Goal: Task Accomplishment & Management: Complete application form

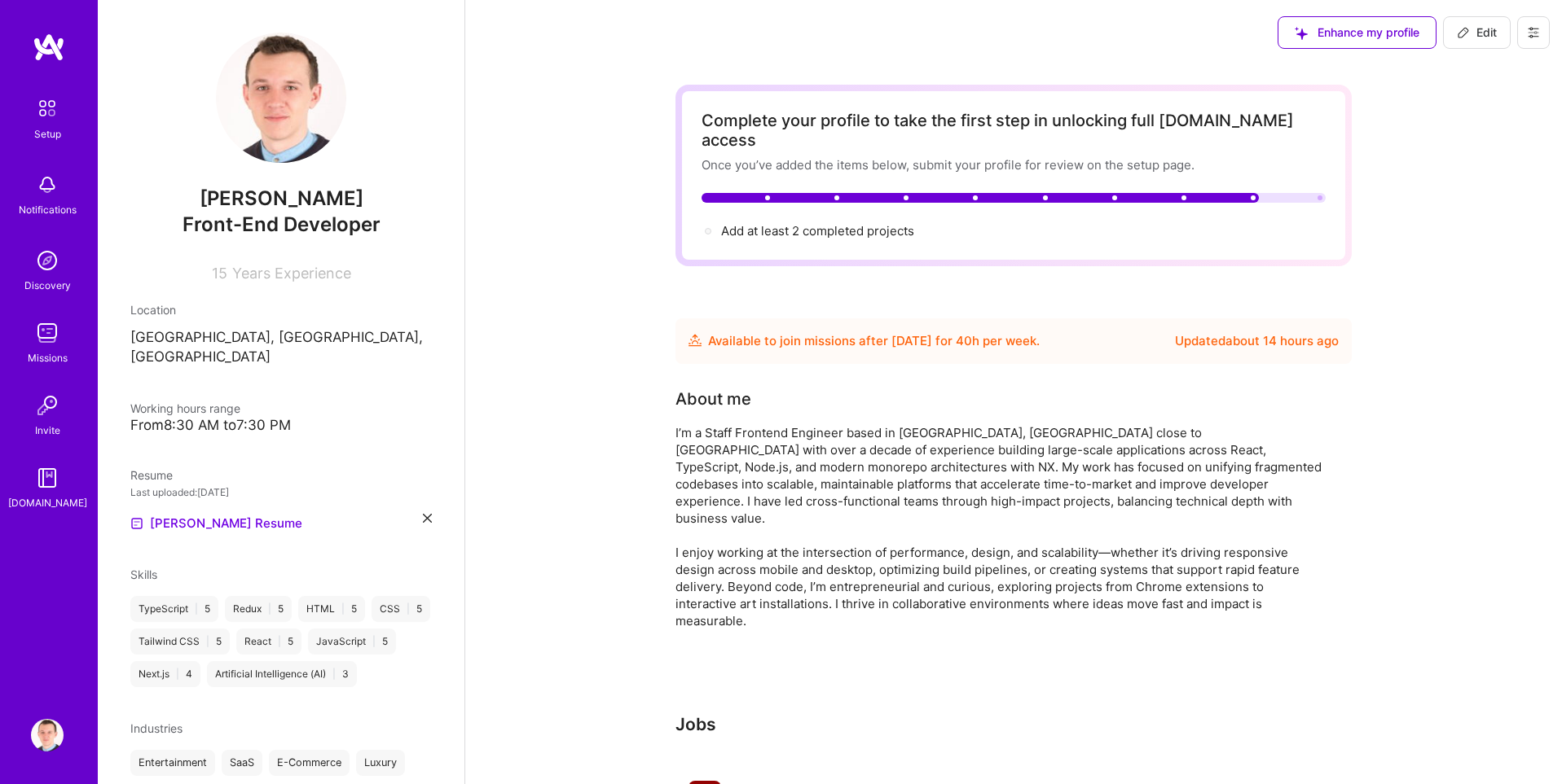
click at [45, 117] on img at bounding box center [47, 108] width 35 height 35
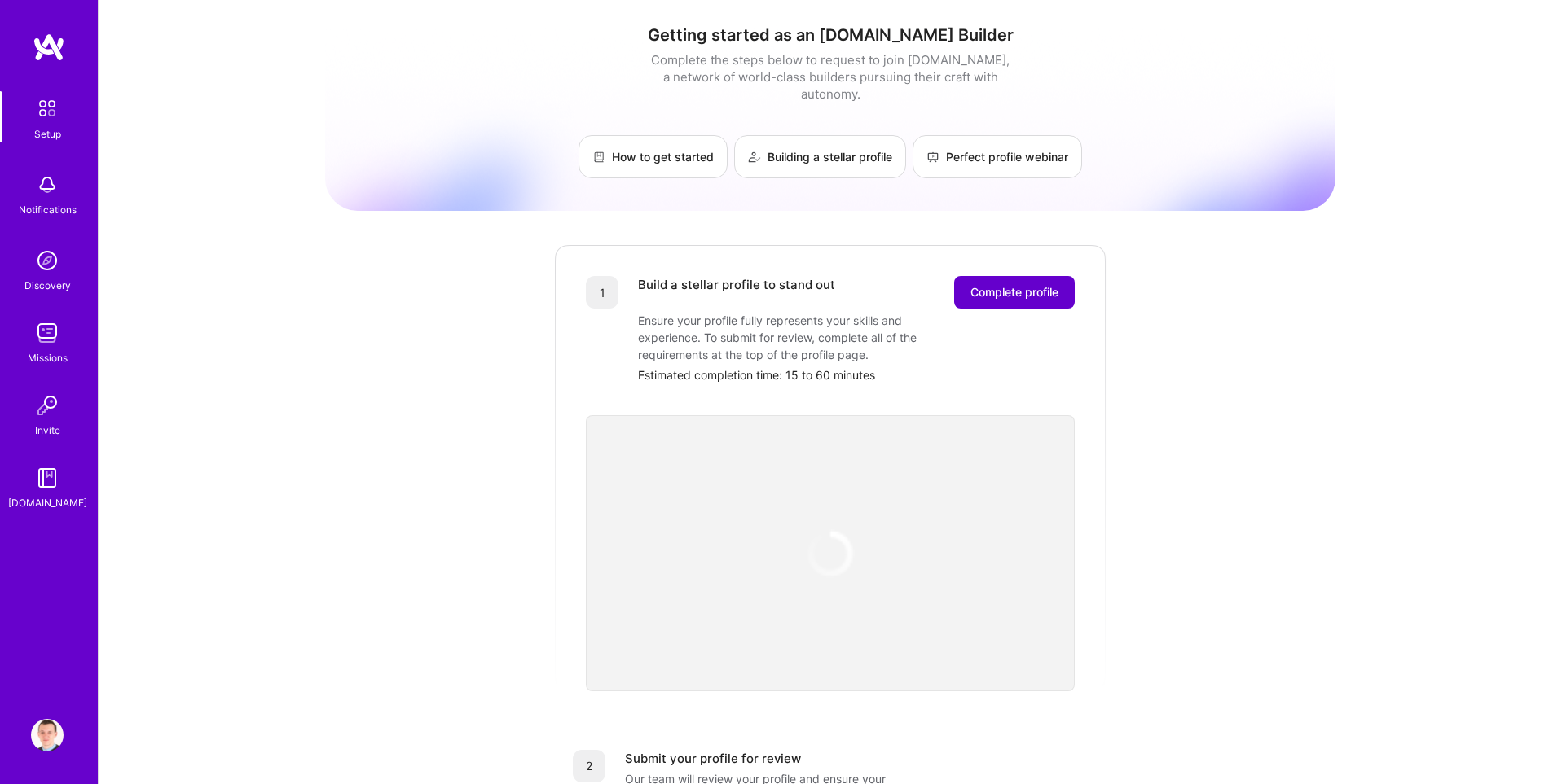
click at [981, 284] on span "Complete profile" at bounding box center [1014, 292] width 88 height 16
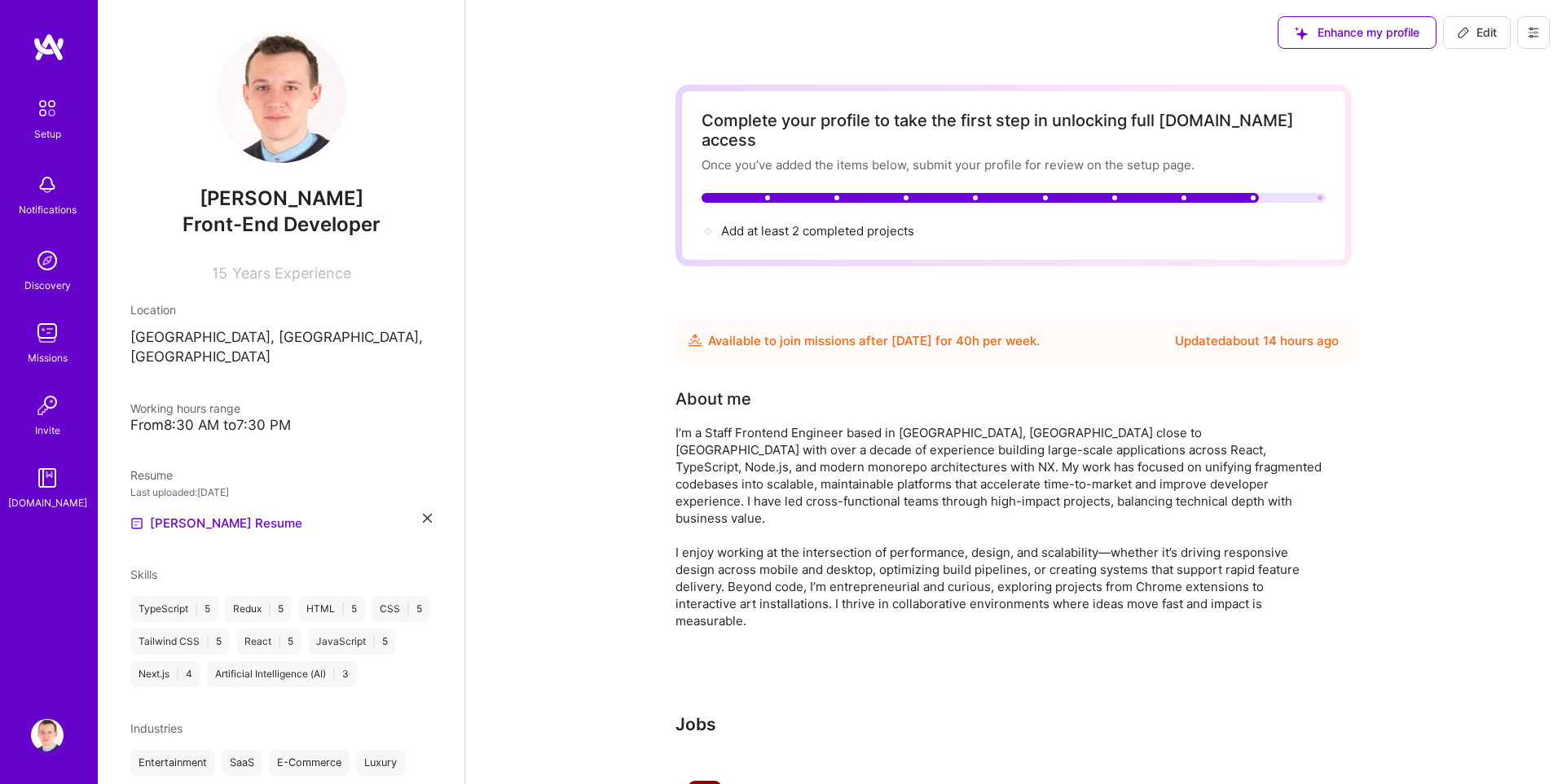
click at [56, 106] on img at bounding box center [47, 108] width 35 height 35
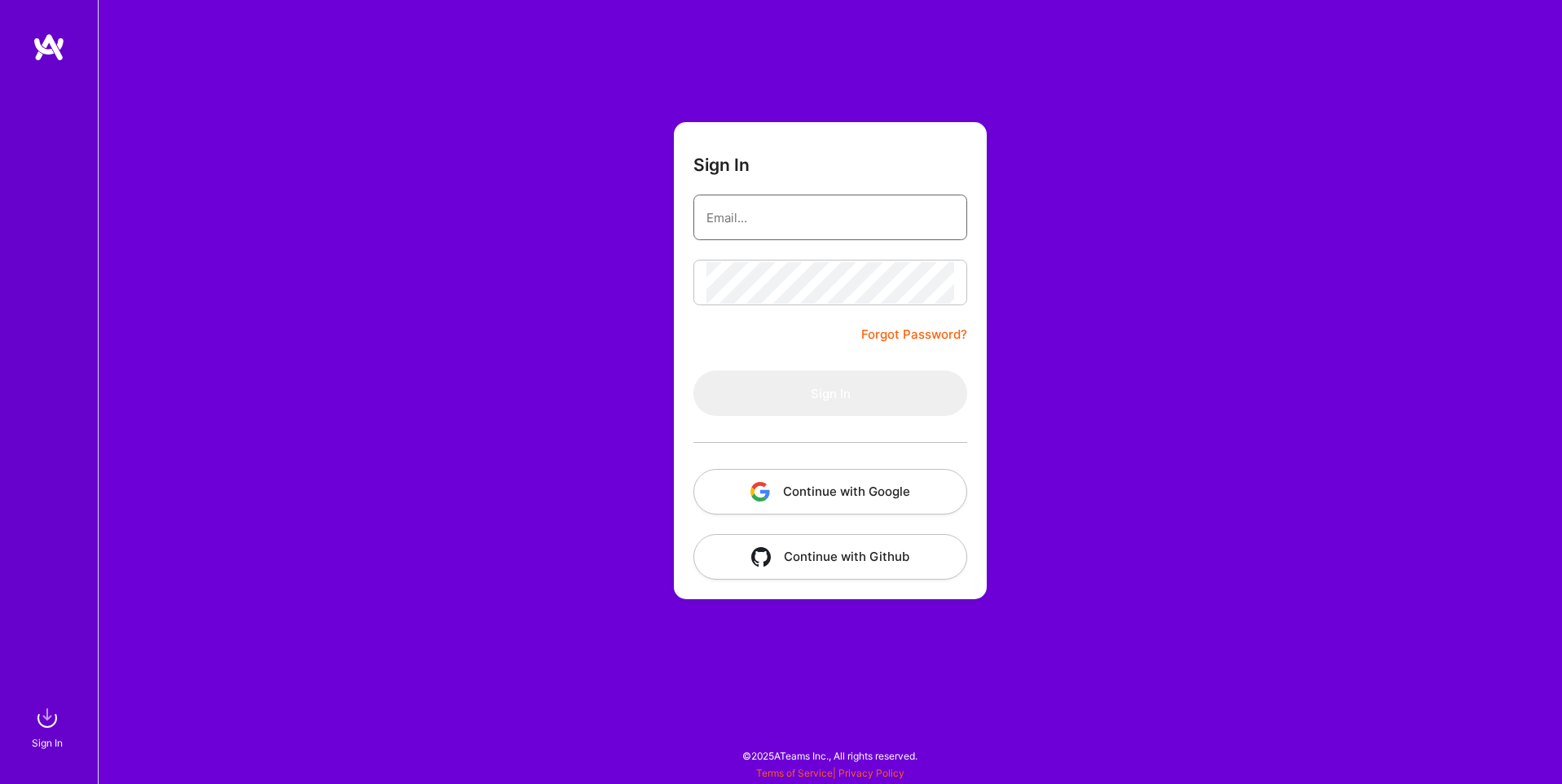
type input "[EMAIL_ADDRESS][DOMAIN_NAME]"
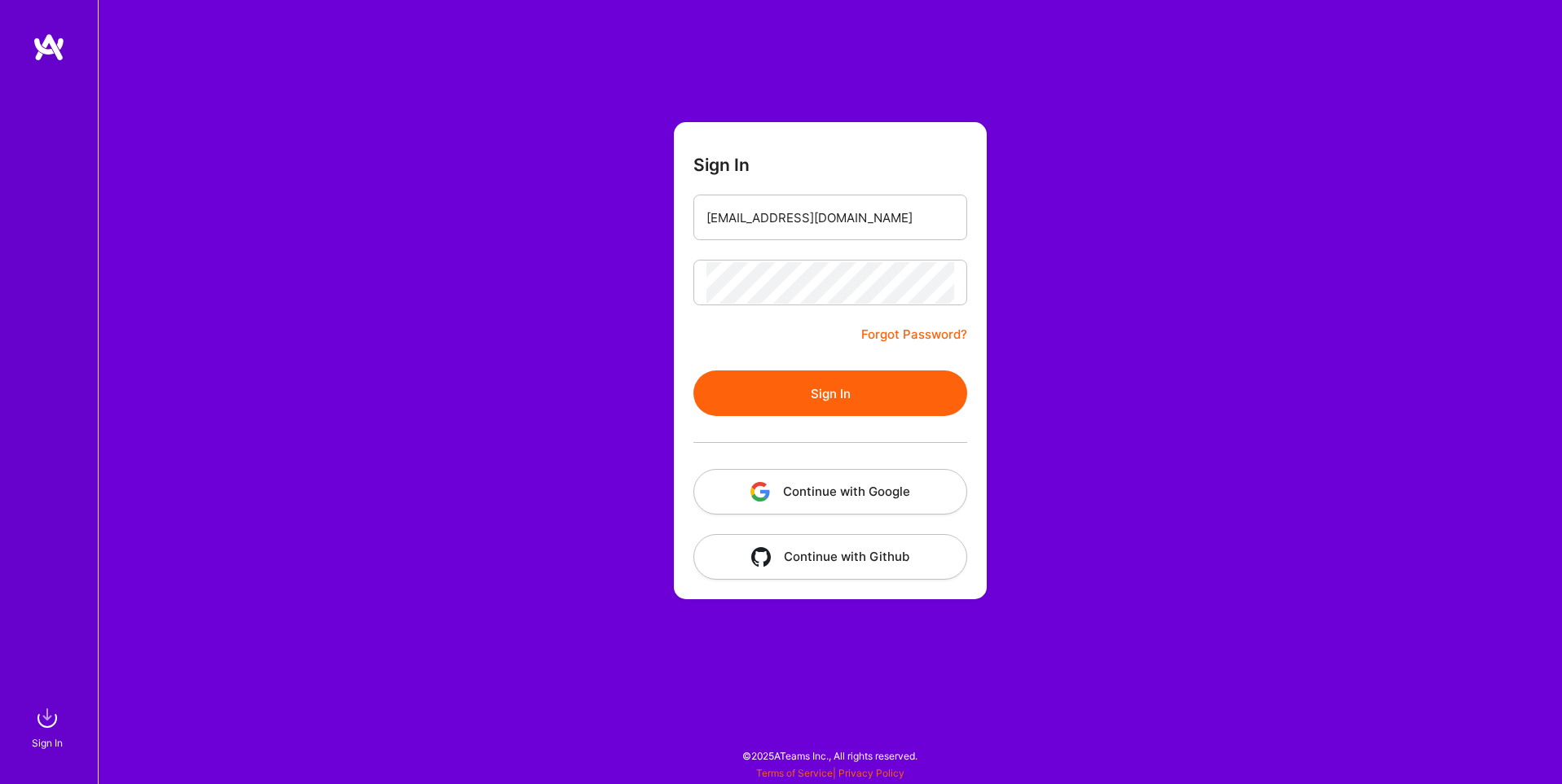
click at [810, 482] on button "Continue with Google" at bounding box center [830, 492] width 273 height 46
